Goal: Connect with others: Connect with others

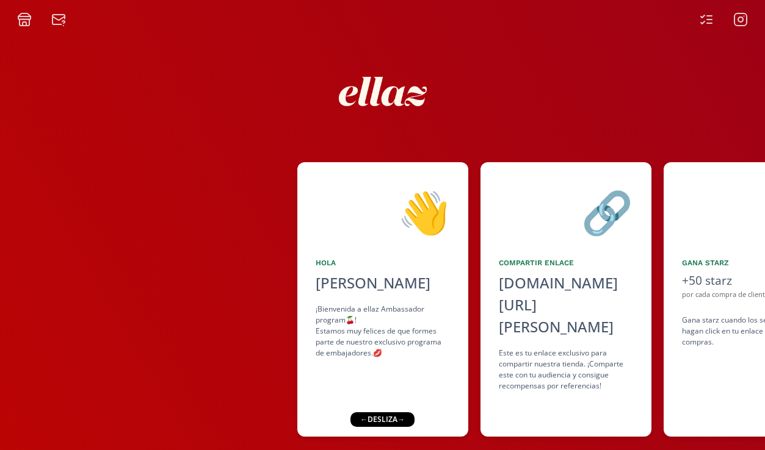
scroll to position [23, 0]
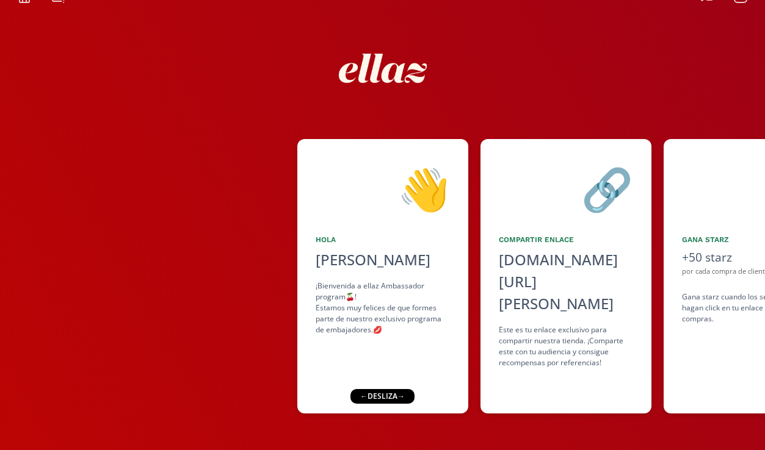
click at [378, 398] on div "← desliza →" at bounding box center [382, 396] width 64 height 15
click at [396, 397] on div "← desliza →" at bounding box center [382, 396] width 64 height 15
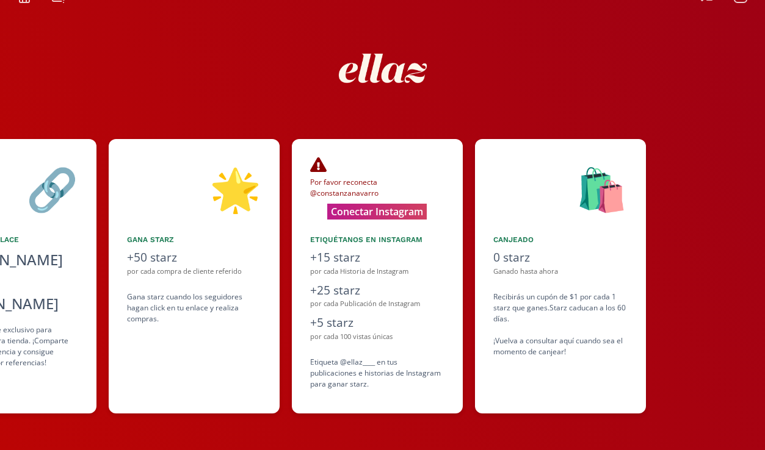
scroll to position [0, 549]
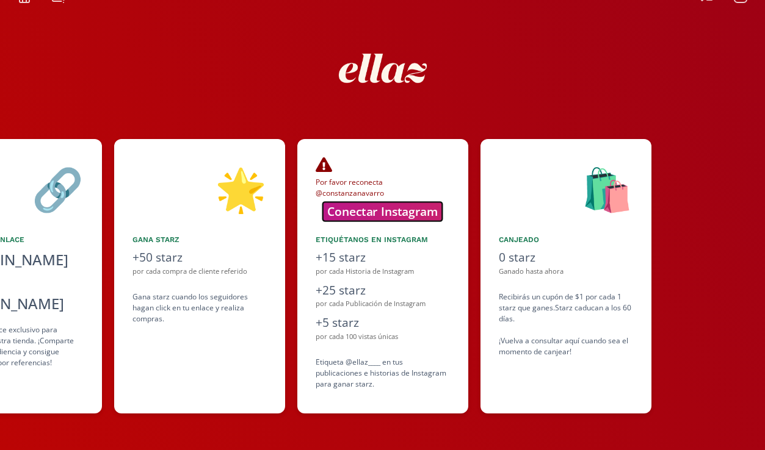
click at [389, 212] on button "Conectar Instagram" at bounding box center [383, 211] width 120 height 19
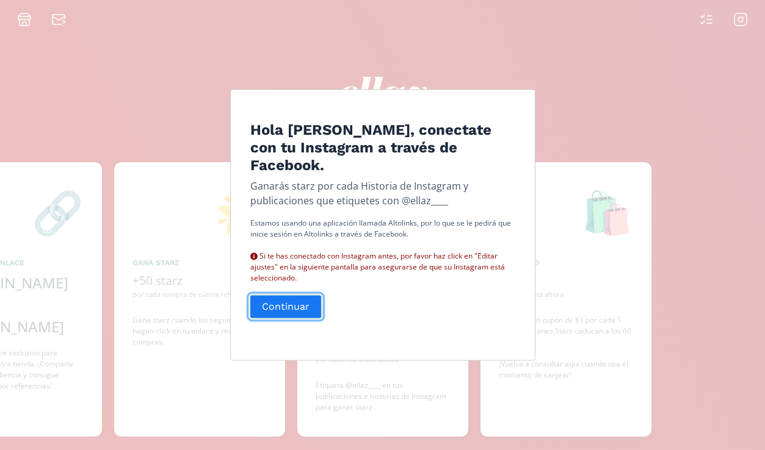
click at [285, 309] on button "Continuar" at bounding box center [285, 307] width 74 height 26
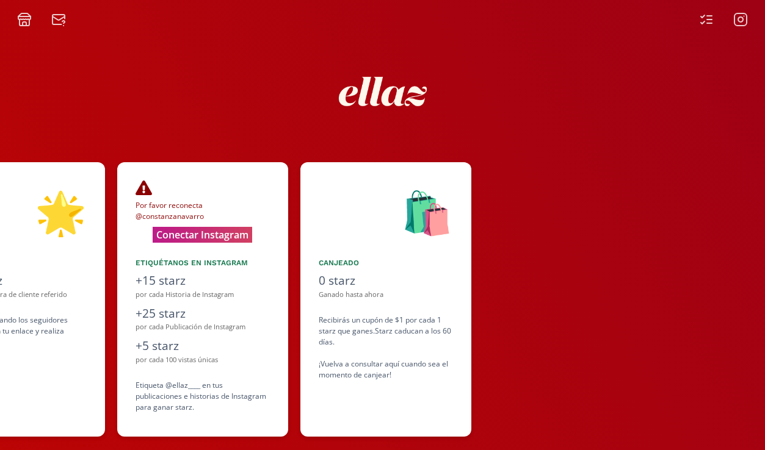
scroll to position [0, 732]
